Goal: Task Accomplishment & Management: Use online tool/utility

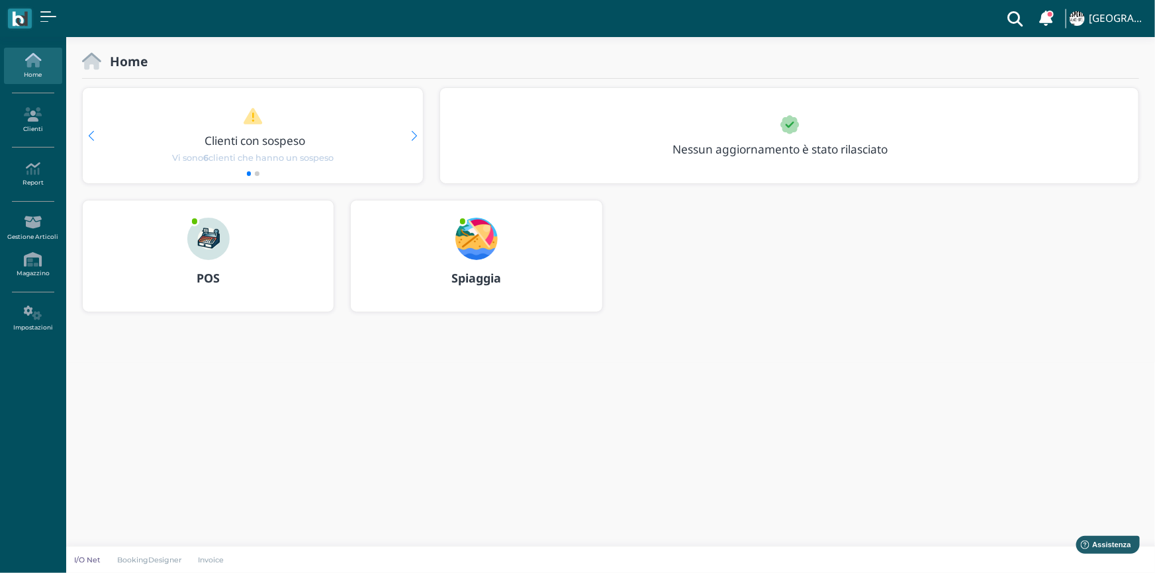
click at [488, 281] on b "Spiaggia" at bounding box center [477, 278] width 50 height 16
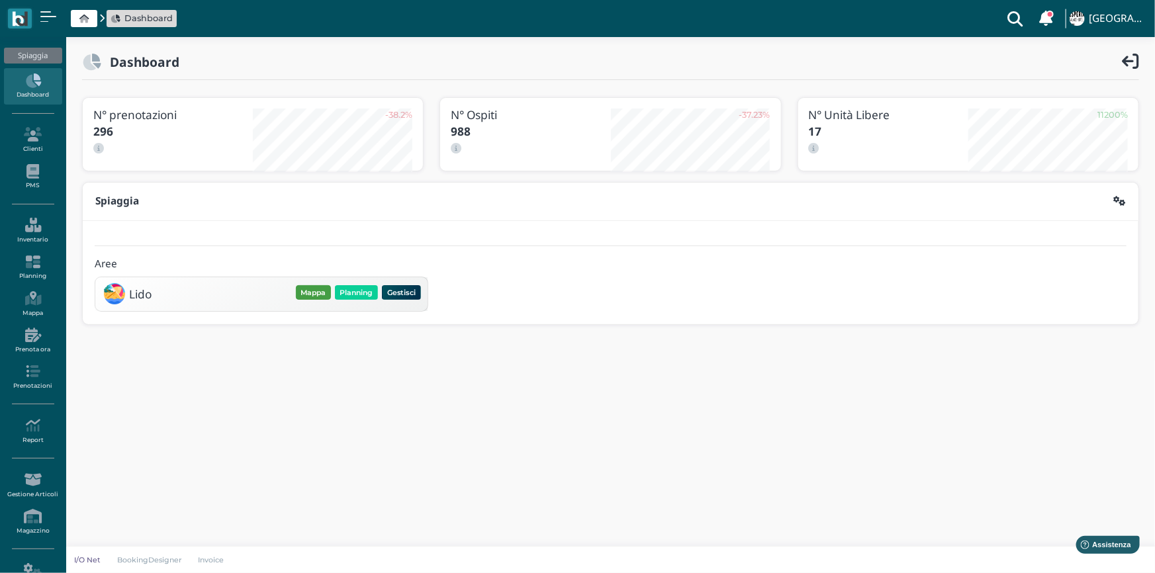
click at [313, 287] on button "Mappa" at bounding box center [313, 292] width 35 height 15
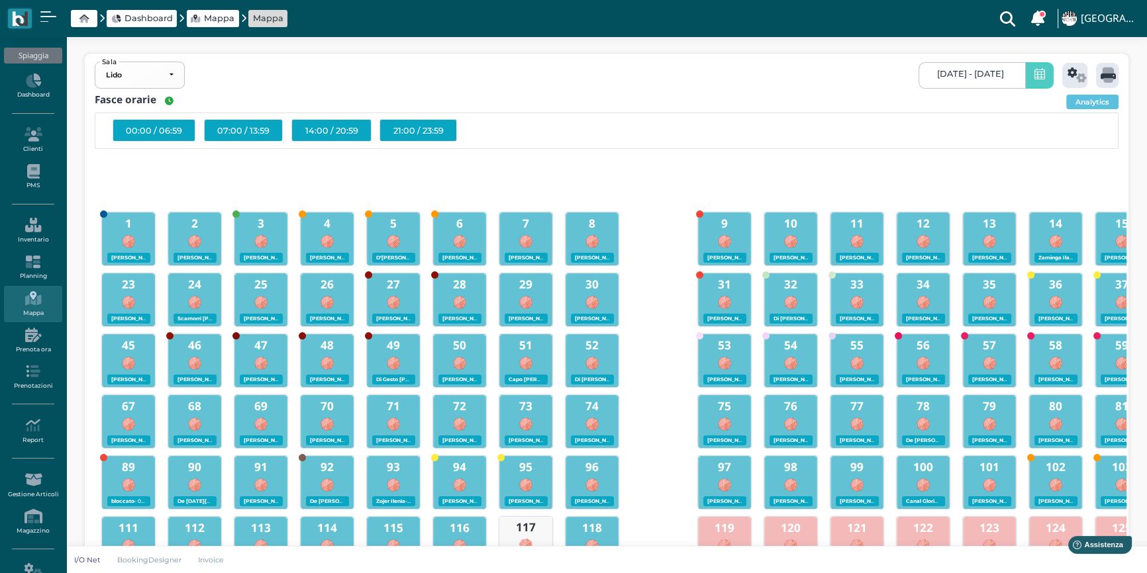
click at [1040, 81] on icon at bounding box center [1039, 75] width 11 height 14
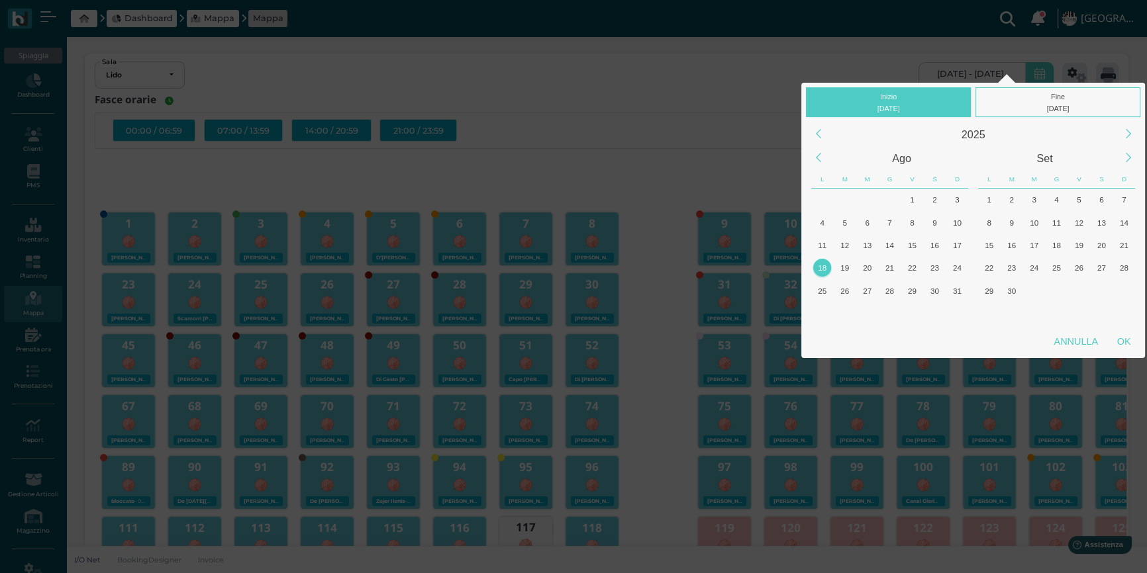
click at [818, 267] on div "18" at bounding box center [822, 268] width 18 height 18
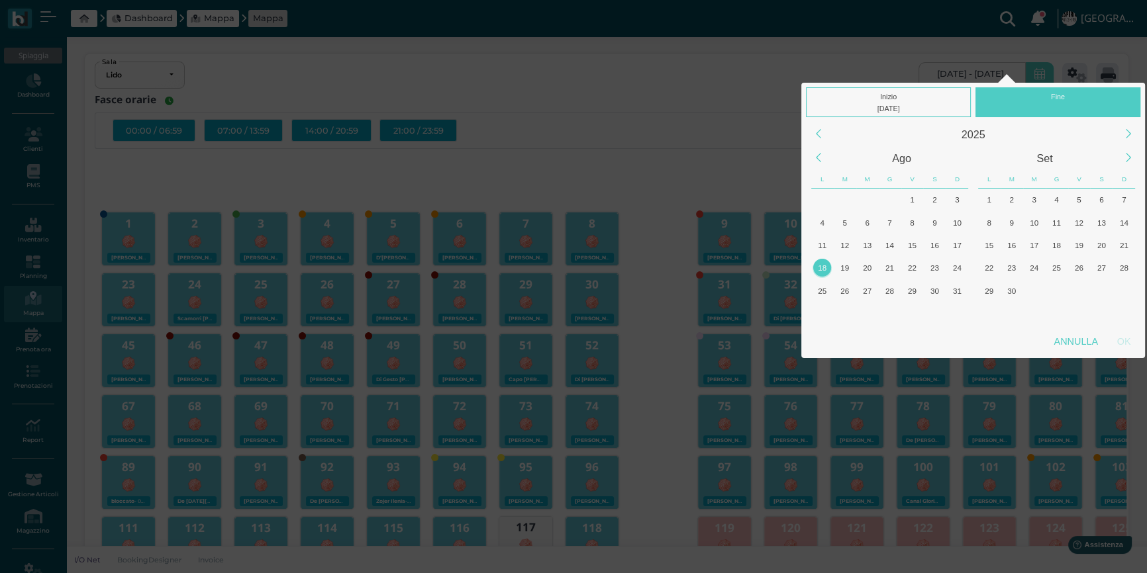
click at [819, 267] on div "18" at bounding box center [822, 268] width 18 height 18
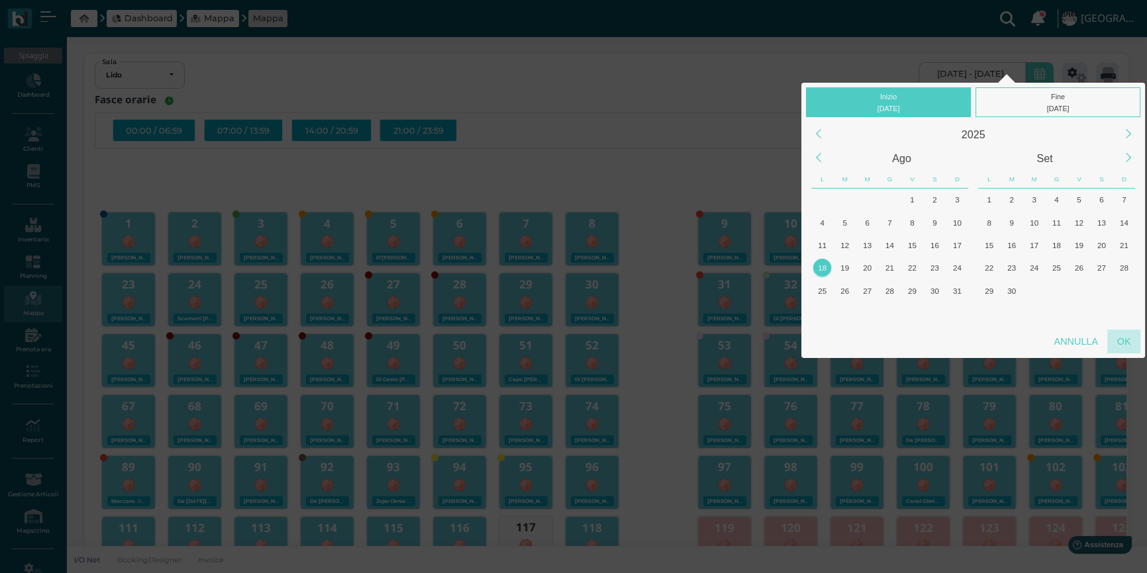
click at [1117, 337] on div "OK" at bounding box center [1123, 342] width 33 height 24
type input "18/08/2025 - 18/08/2025"
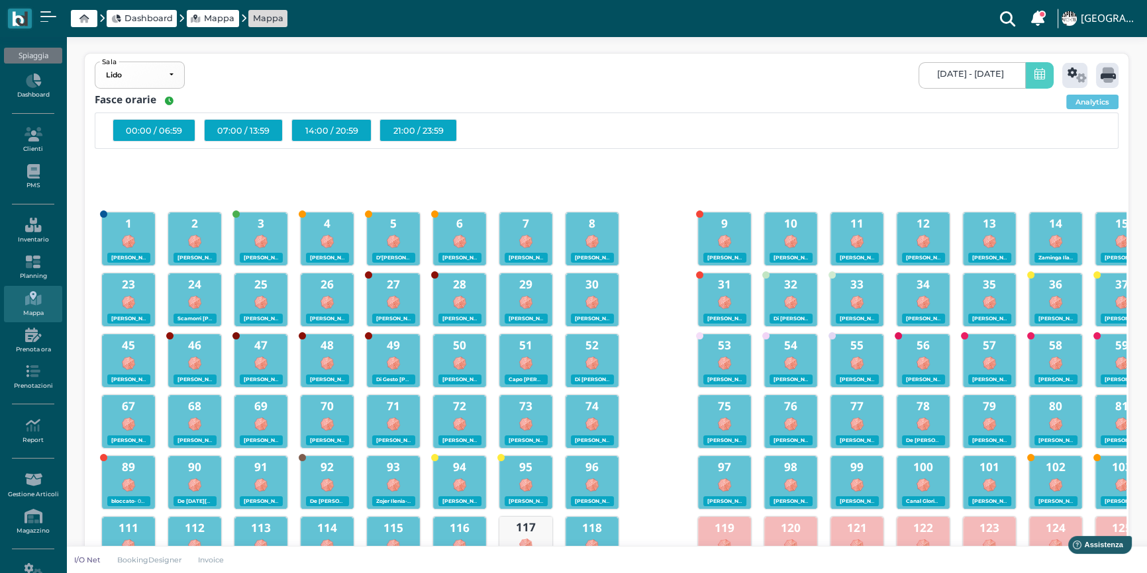
scroll to position [0, 121]
click at [1073, 73] on icon at bounding box center [1076, 75] width 19 height 15
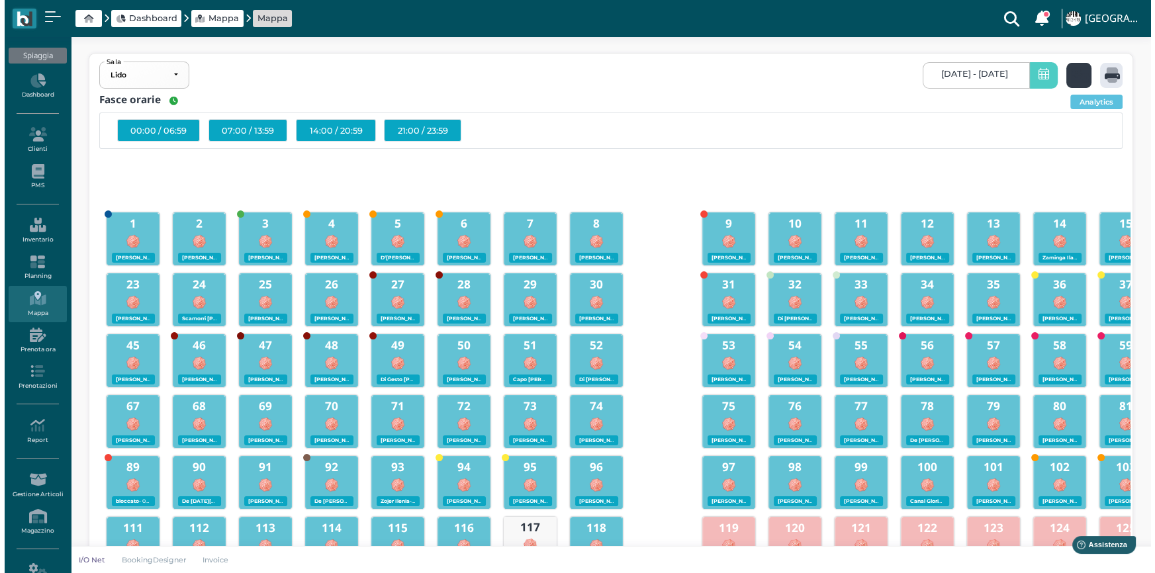
scroll to position [0, 0]
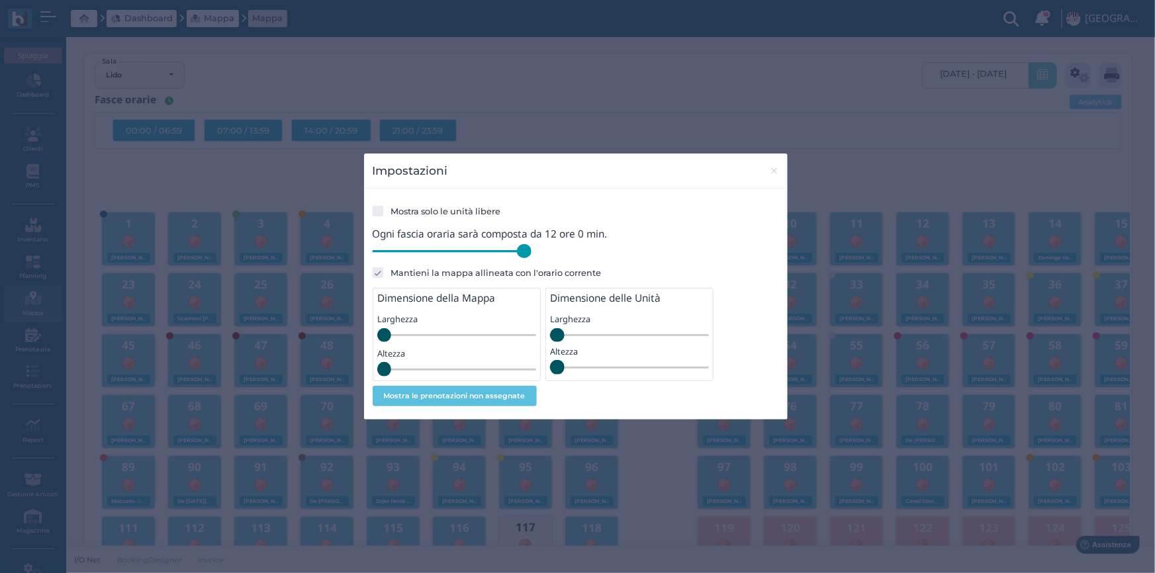
drag, startPoint x: 467, startPoint y: 251, endPoint x: 559, endPoint y: 262, distance: 92.1
type input "720"
click at [532, 259] on input "range" at bounding box center [452, 251] width 159 height 15
click at [772, 171] on span "×" at bounding box center [774, 170] width 10 height 17
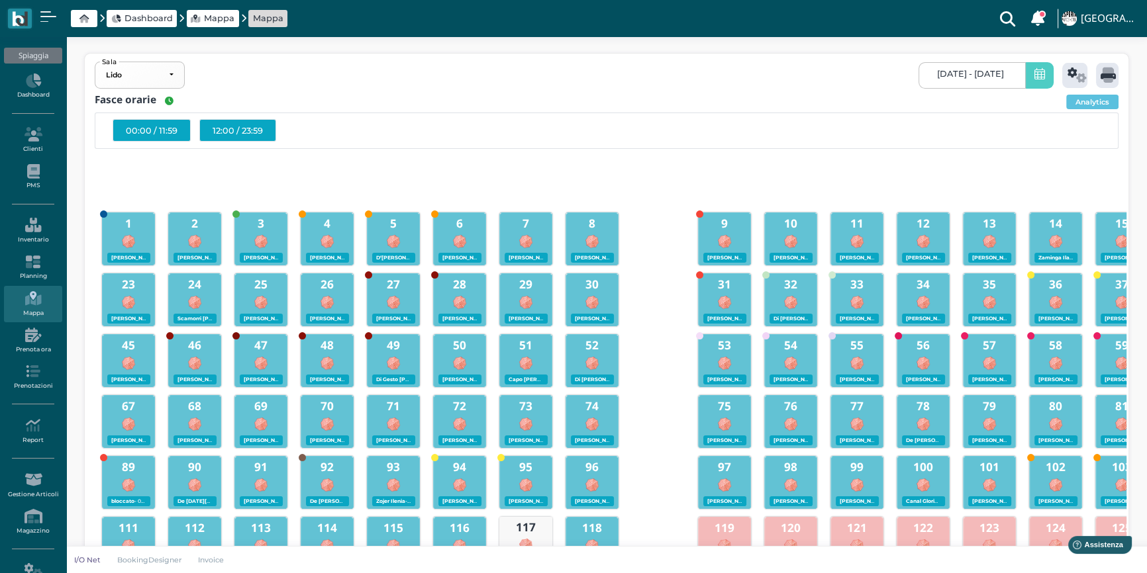
click at [238, 131] on div "12:00 / 23:59" at bounding box center [237, 130] width 77 height 23
click at [1110, 81] on icon at bounding box center [1107, 75] width 15 height 15
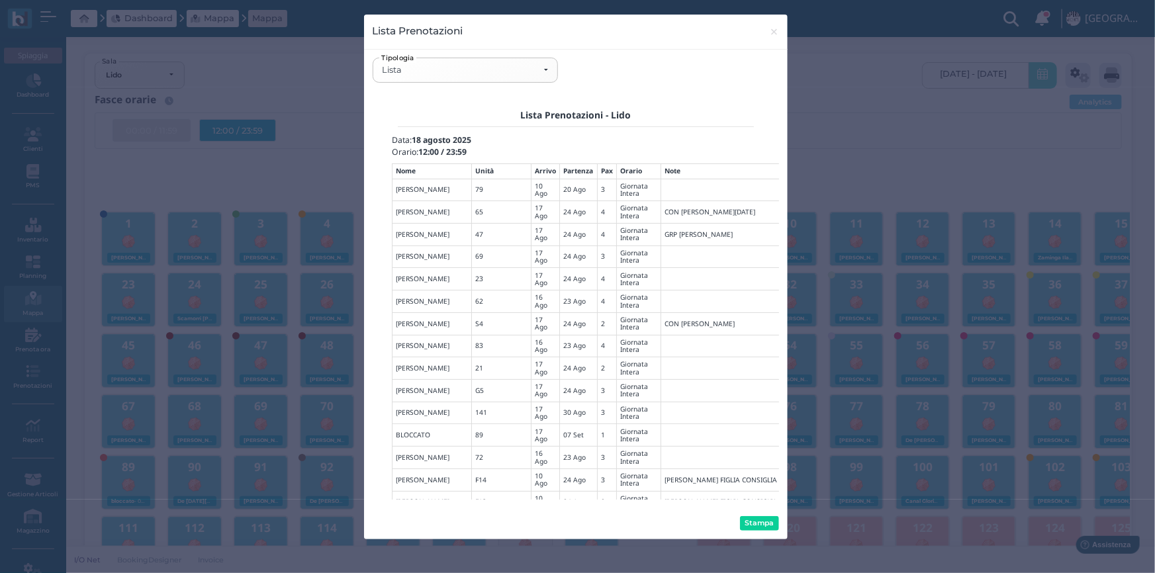
click at [759, 510] on div "Stampa" at bounding box center [576, 524] width 424 height 32
click at [757, 522] on button "Stampa" at bounding box center [759, 523] width 39 height 15
click at [544, 70] on div "Lista" at bounding box center [465, 70] width 166 height 11
click at [415, 159] on span "Mappa" at bounding box center [403, 163] width 38 height 14
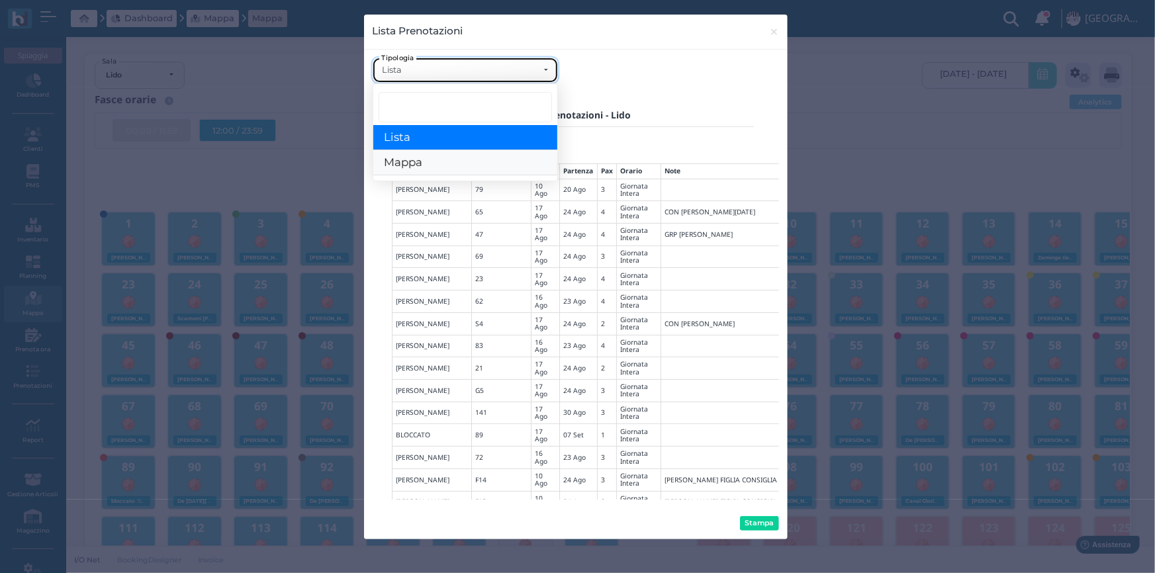
select select "map"
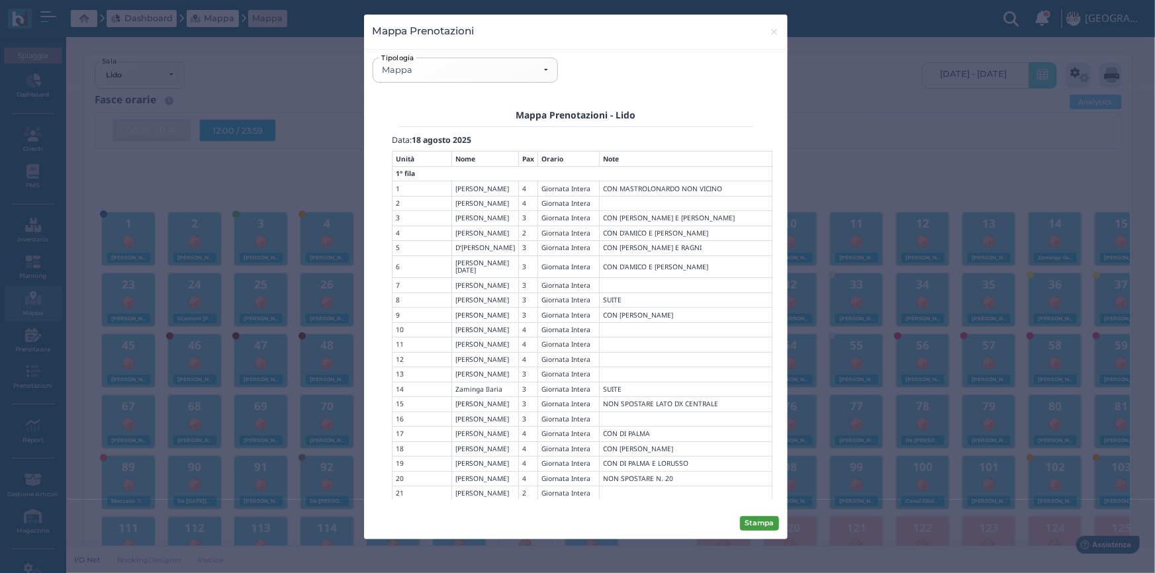
click at [765, 525] on button "Stampa" at bounding box center [759, 523] width 39 height 15
click at [775, 29] on span "×" at bounding box center [774, 31] width 10 height 17
